Goal: Task Accomplishment & Management: Use online tool/utility

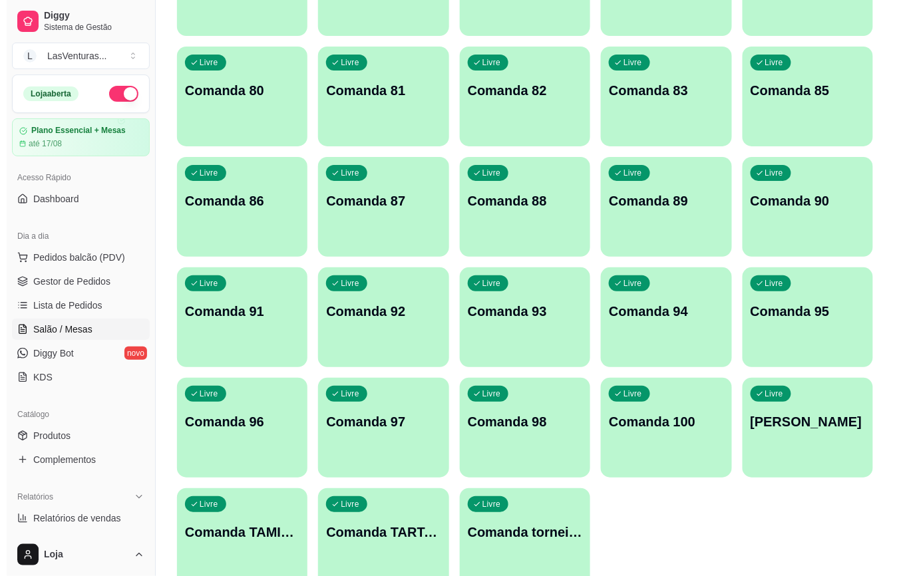
scroll to position [1378, 0]
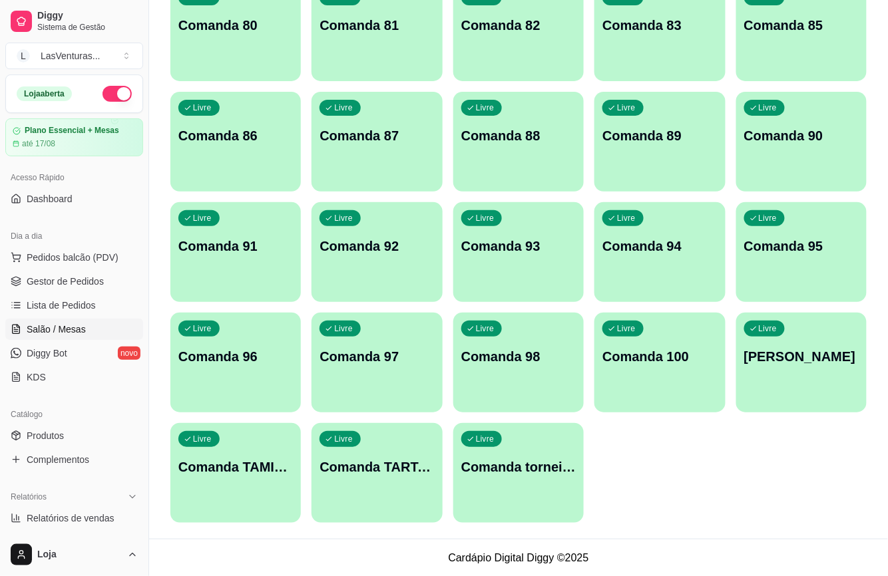
click at [817, 378] on div "Livre Comanda LUIZ" at bounding box center [801, 355] width 130 height 84
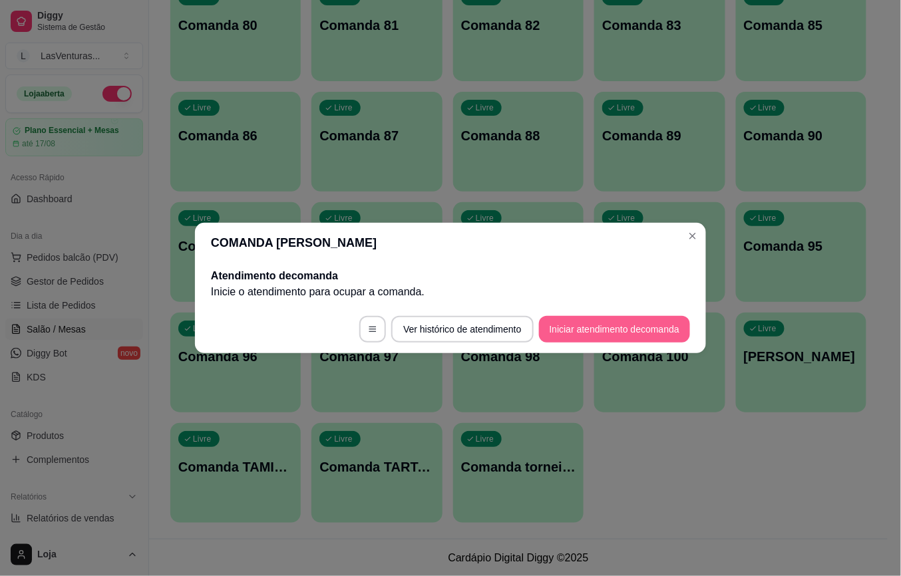
click at [634, 328] on button "Iniciar atendimento de comanda" at bounding box center [614, 329] width 151 height 27
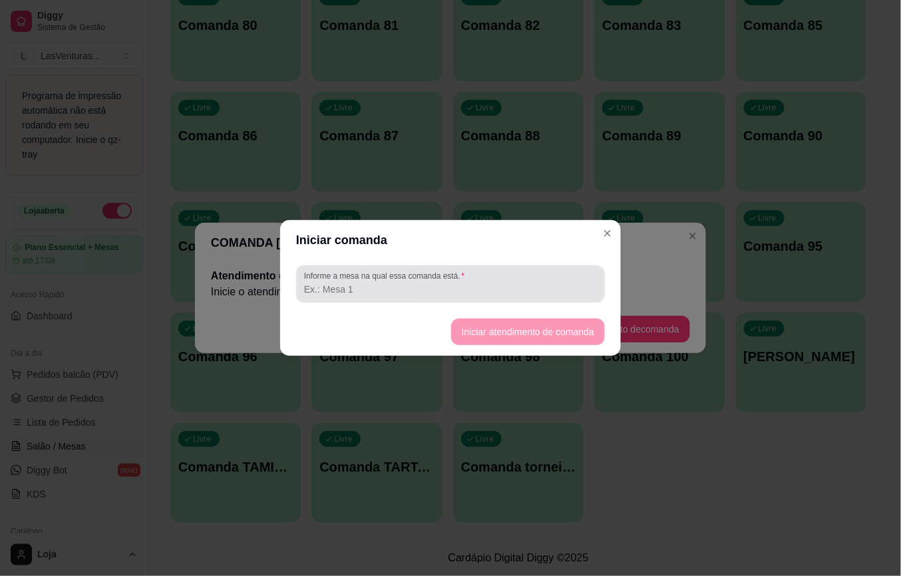
click at [568, 278] on div at bounding box center [450, 284] width 293 height 27
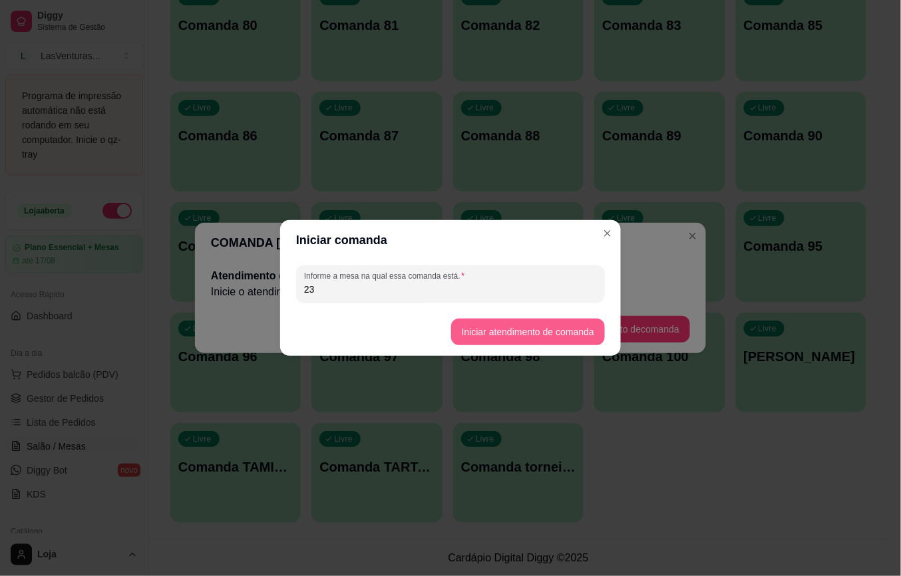
type input "23"
click at [587, 325] on button "Iniciar atendimento de comanda" at bounding box center [528, 332] width 154 height 27
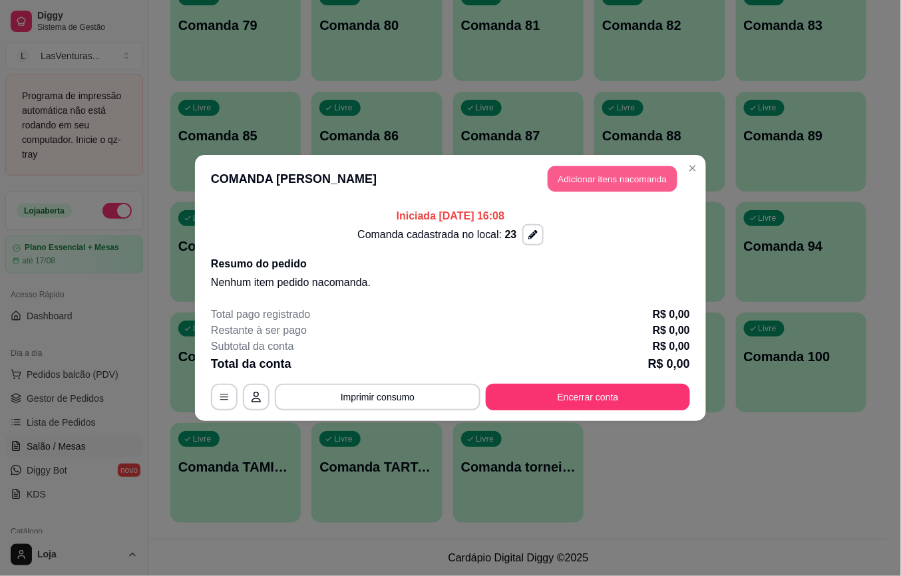
click at [602, 182] on button "Adicionar itens na comanda" at bounding box center [613, 179] width 130 height 26
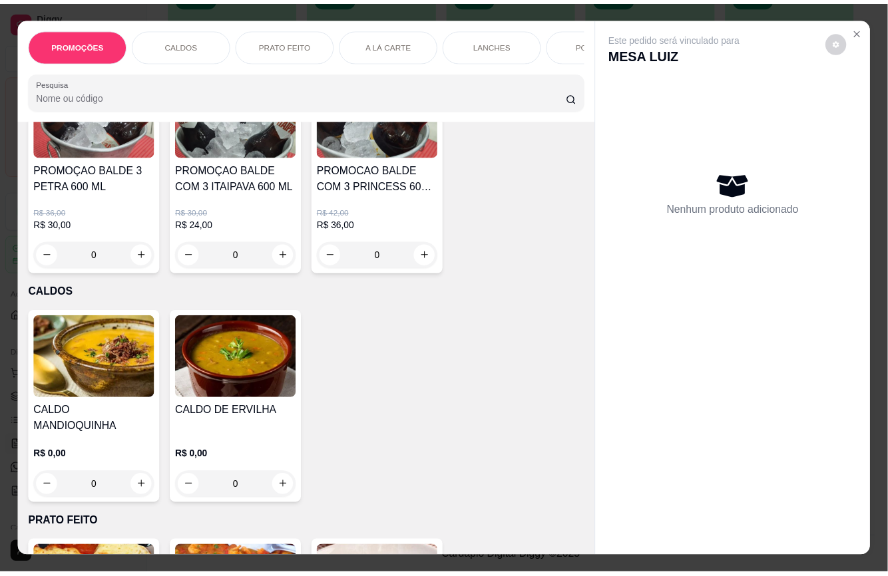
scroll to position [0, 0]
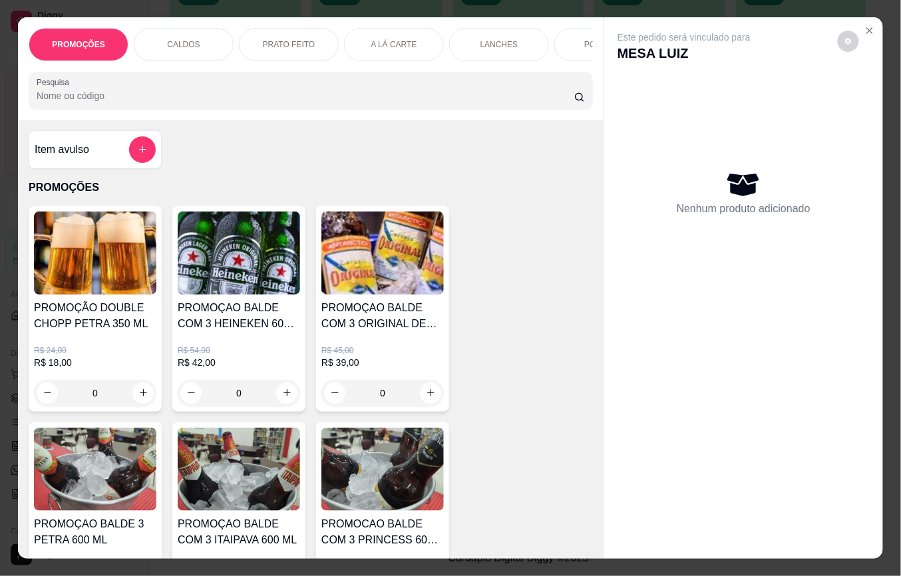
click at [138, 154] on icon "add-separate-item" at bounding box center [143, 149] width 10 height 10
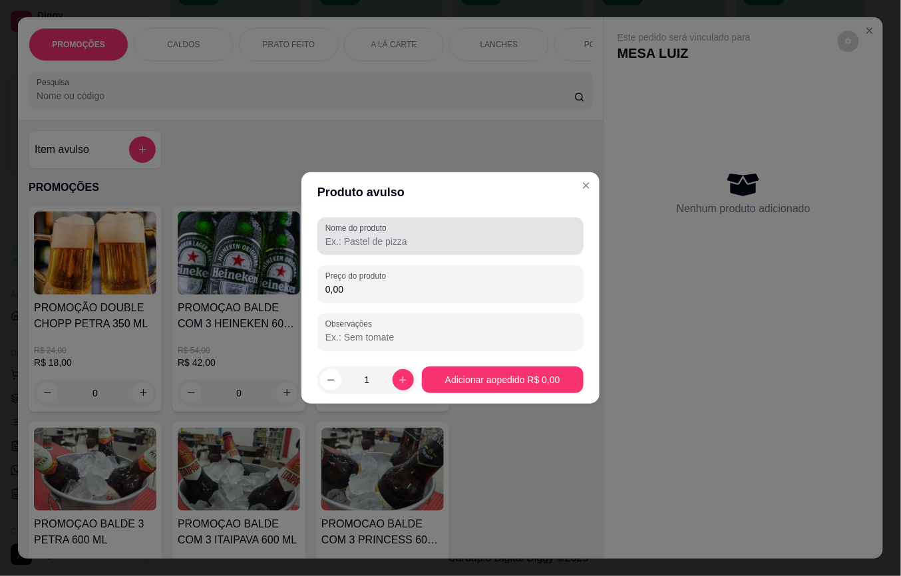
click at [485, 234] on div at bounding box center [451, 236] width 250 height 27
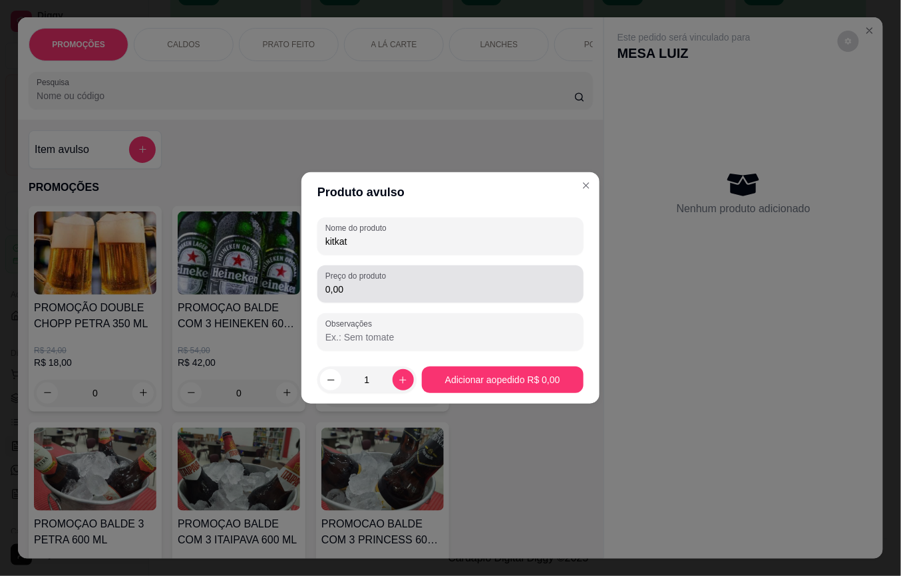
type input "kitkat"
click at [399, 299] on div "Preço do produto 0,00" at bounding box center [451, 284] width 266 height 37
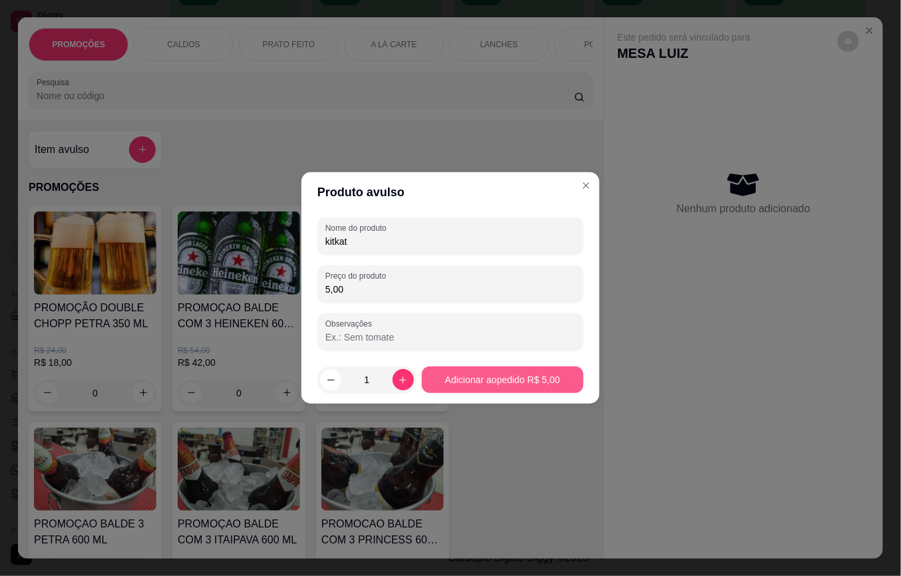
type input "5,00"
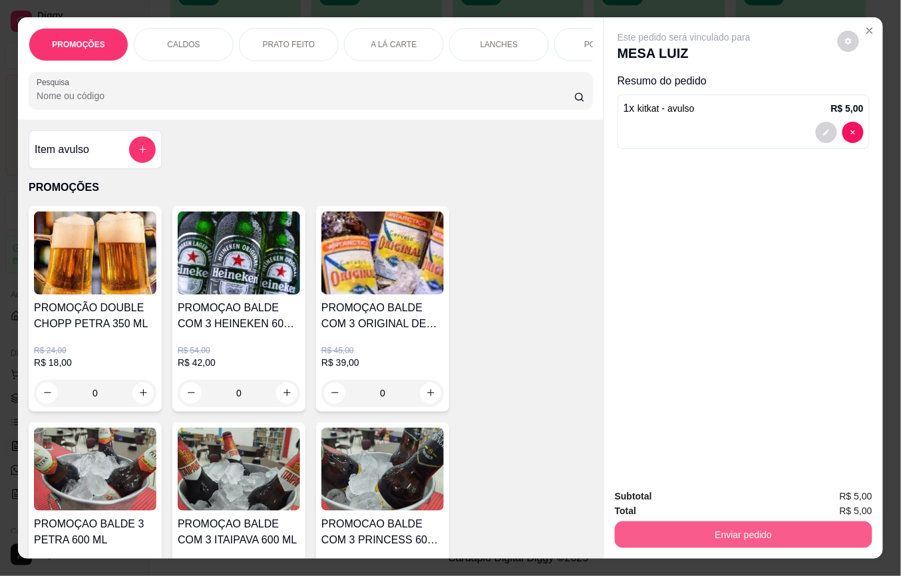
click at [671, 531] on button "Enviar pedido" at bounding box center [744, 535] width 258 height 27
click at [666, 501] on button "Não registrar e enviar pedido" at bounding box center [699, 496] width 138 height 25
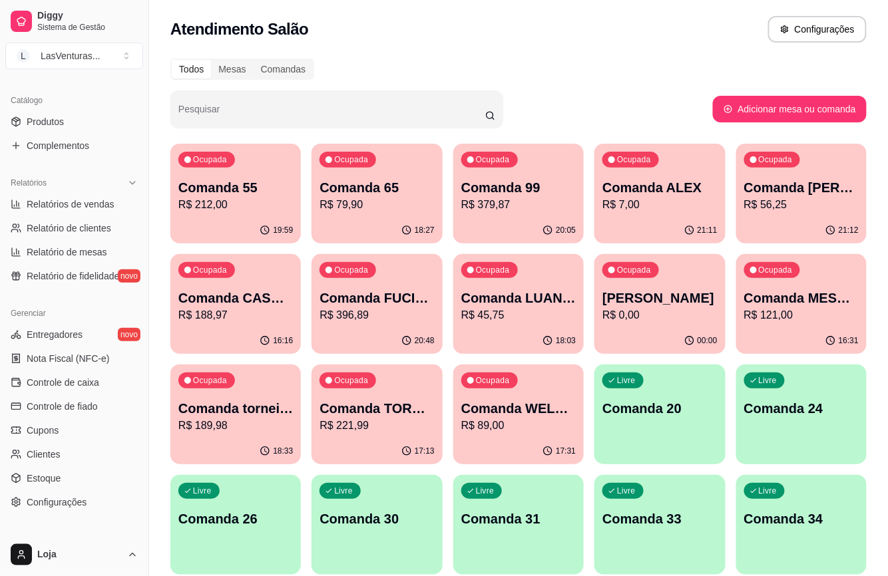
scroll to position [355, 0]
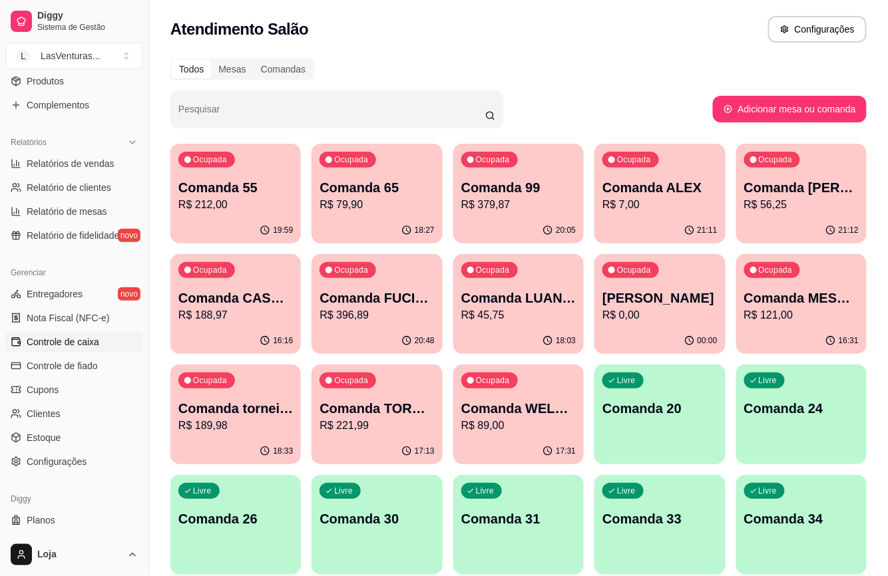
click at [73, 337] on span "Controle de caixa" at bounding box center [63, 342] width 73 height 13
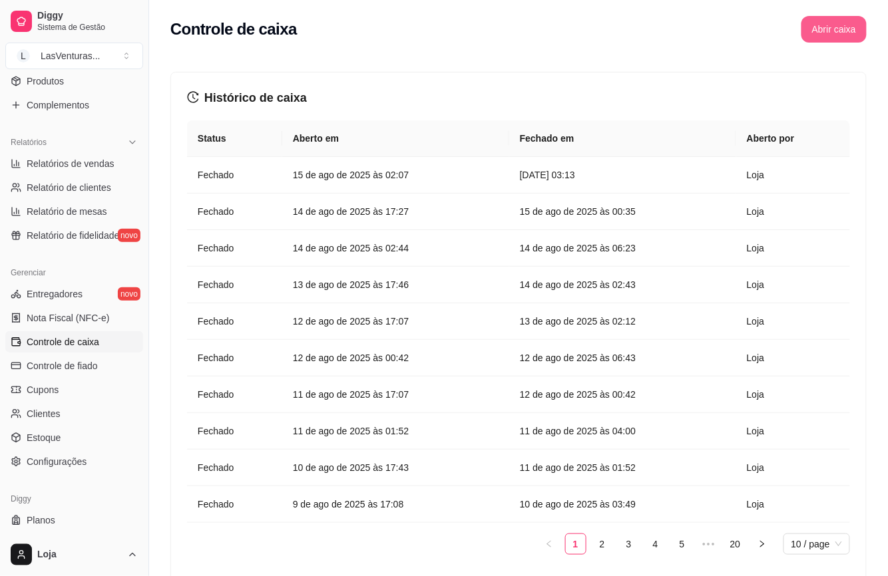
click at [831, 28] on button "Abrir caixa" at bounding box center [833, 29] width 65 height 27
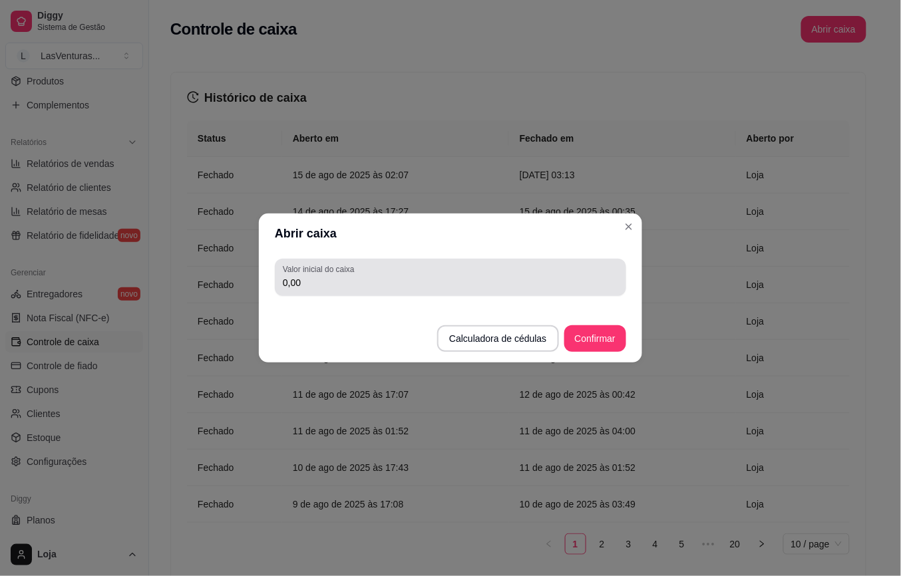
click at [451, 291] on div "Valor inicial do caixa 0,00" at bounding box center [450, 277] width 351 height 37
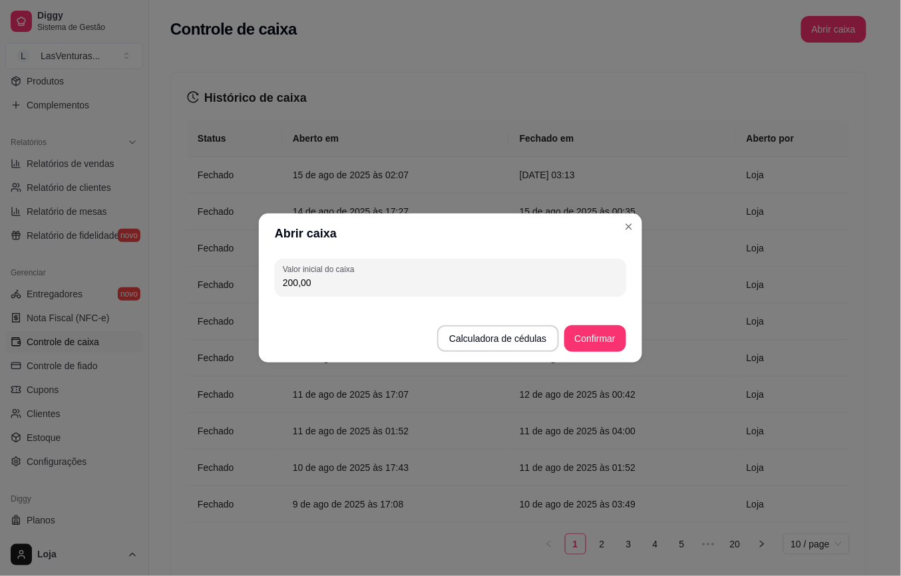
type input "200,00"
click at [600, 334] on button "Confirmar" at bounding box center [595, 339] width 61 height 26
